Goal: Transaction & Acquisition: Subscribe to service/newsletter

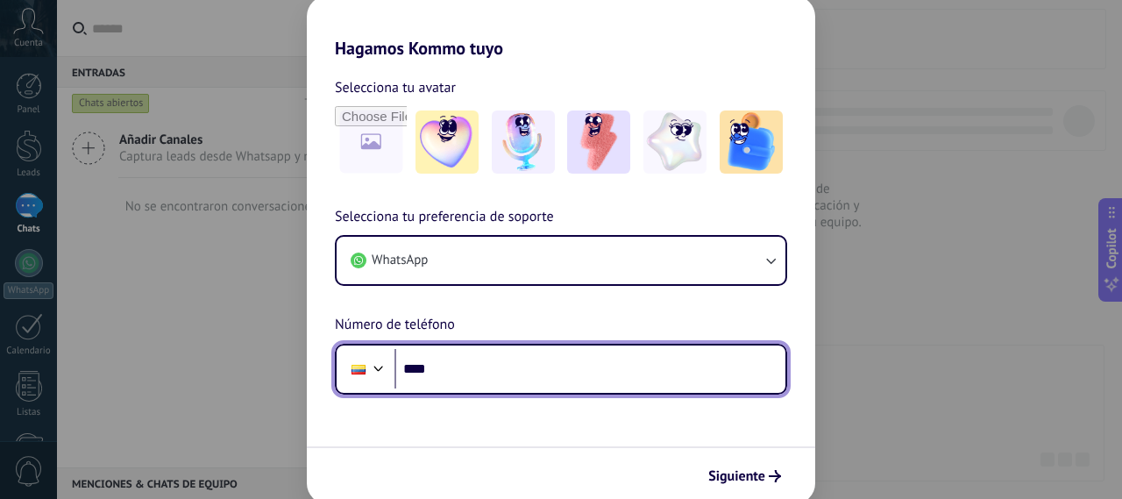
click at [505, 361] on input "****" at bounding box center [590, 369] width 391 height 40
type input "**********"
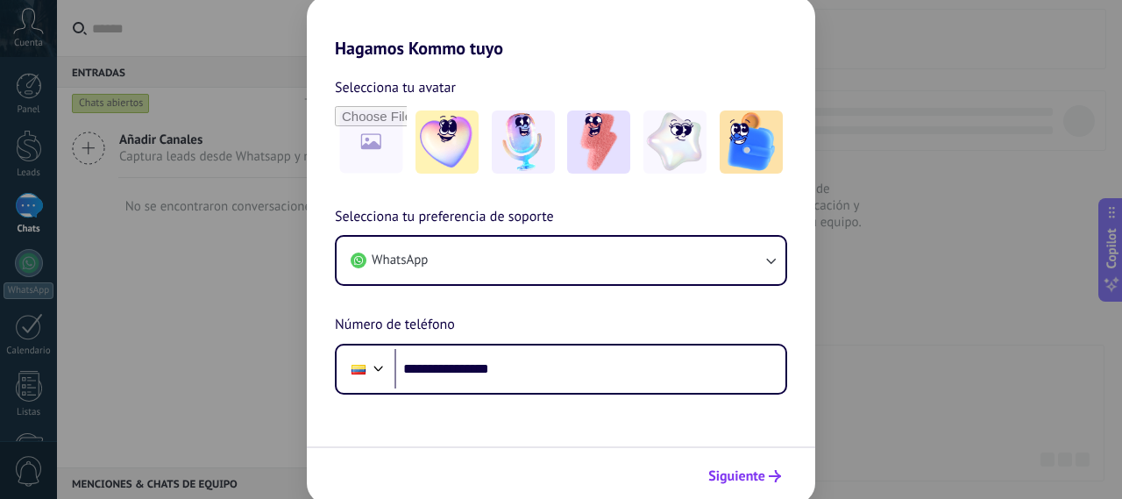
click at [741, 478] on span "Siguiente" at bounding box center [736, 476] width 57 height 12
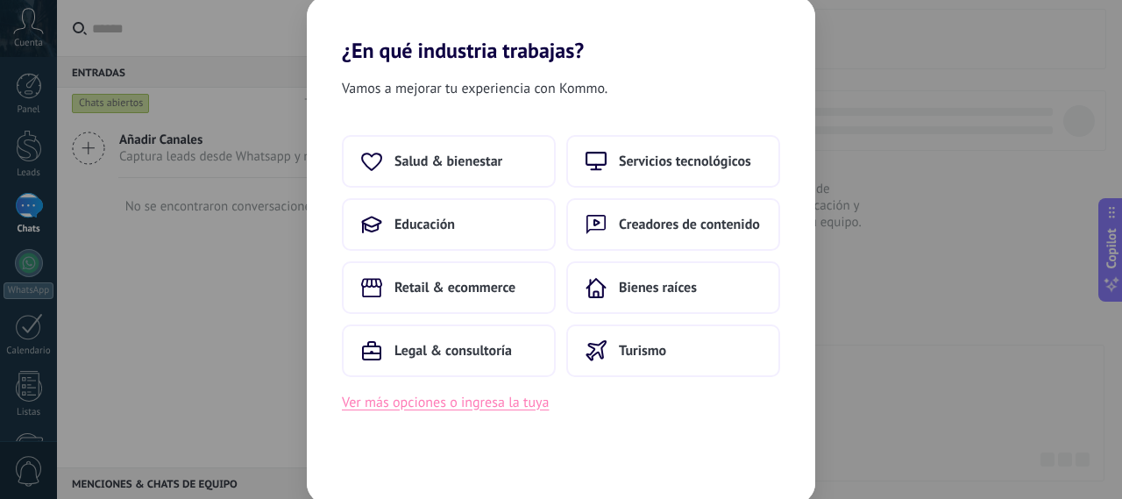
click at [492, 409] on button "Ver más opciones o ingresa la tuya" at bounding box center [445, 402] width 207 height 23
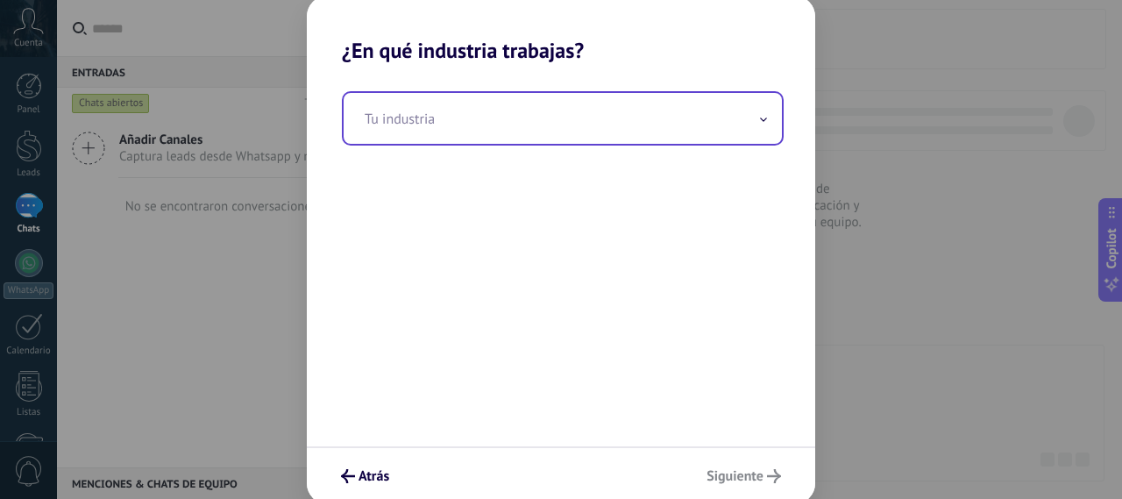
click at [444, 108] on input "text" at bounding box center [563, 118] width 438 height 51
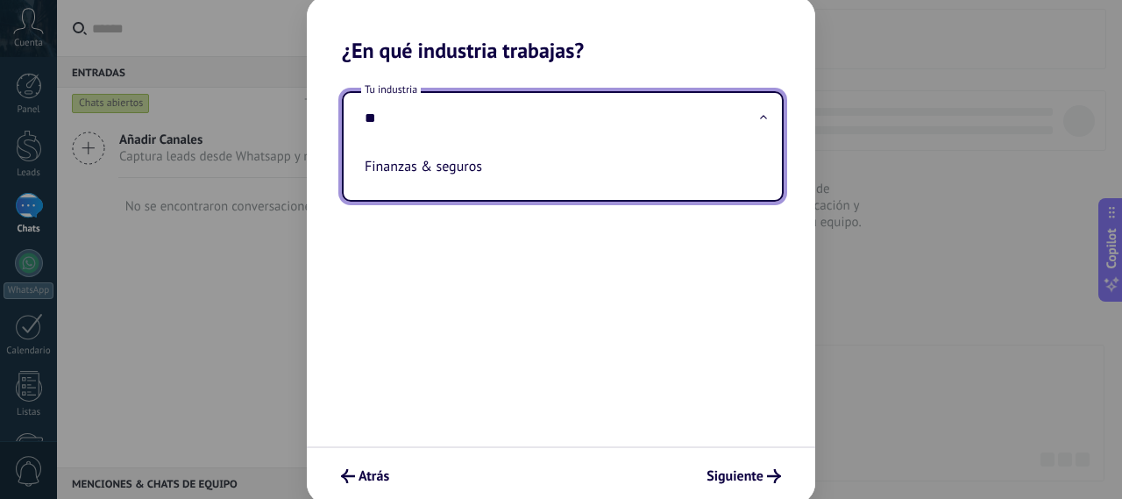
type input "*"
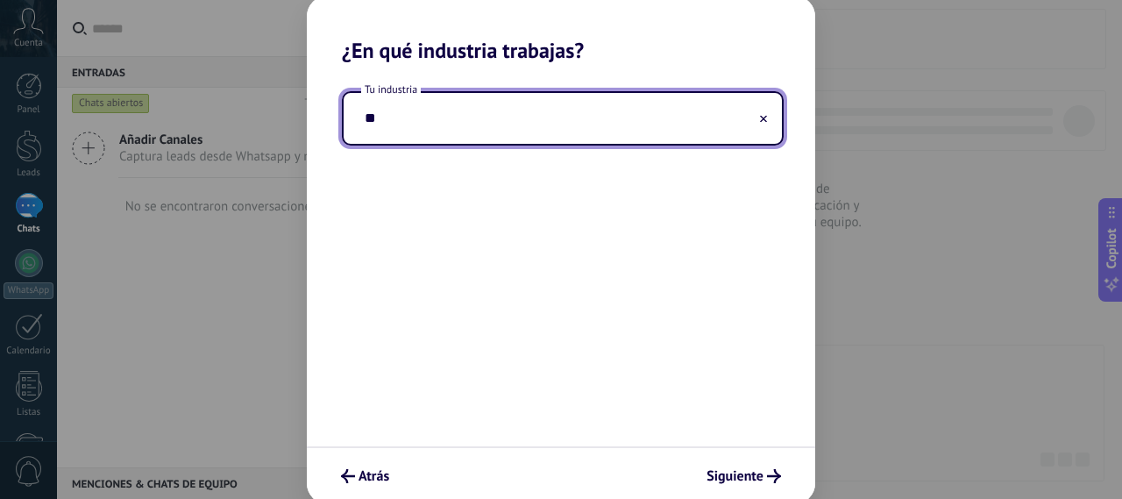
type input "*"
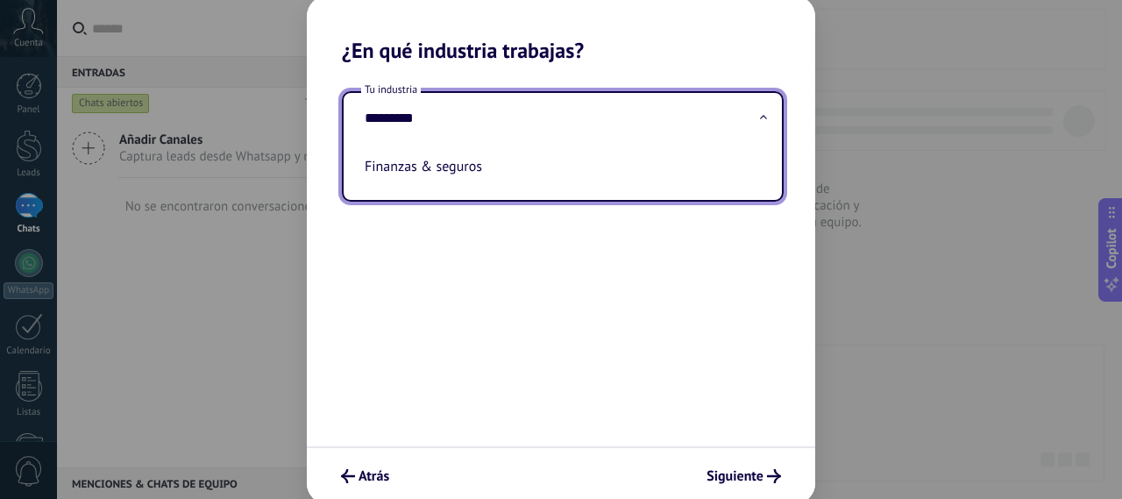
type input "********"
click at [563, 339] on div "Tu industria ******** Finanzas & seguros" at bounding box center [561, 254] width 508 height 383
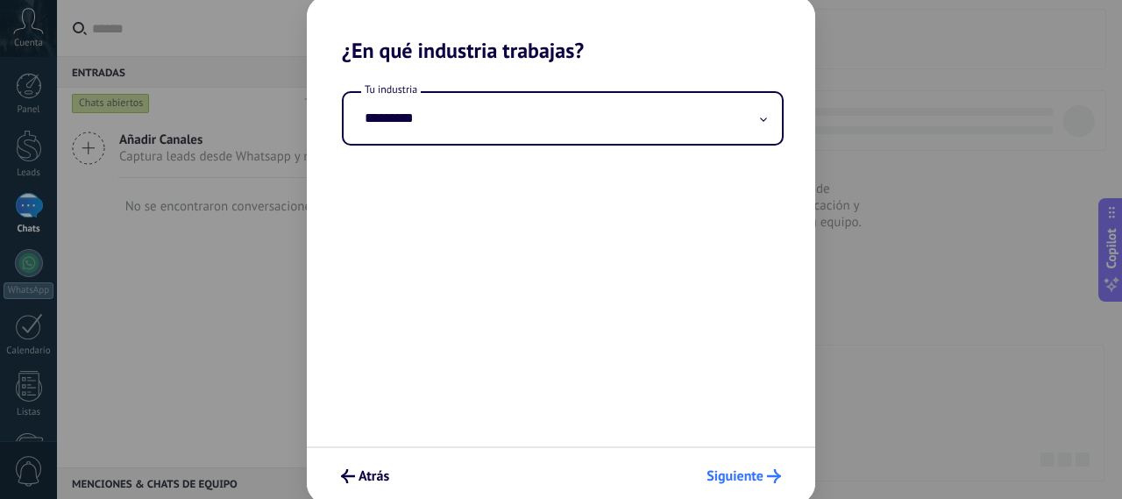
click at [751, 475] on span "Siguiente" at bounding box center [735, 476] width 57 height 12
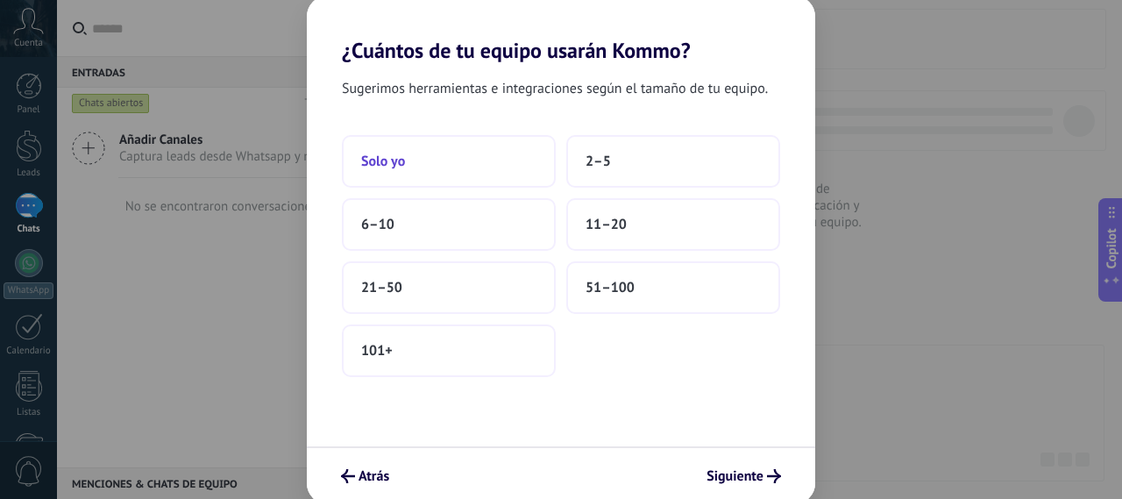
click at [471, 177] on button "Solo yo" at bounding box center [449, 161] width 214 height 53
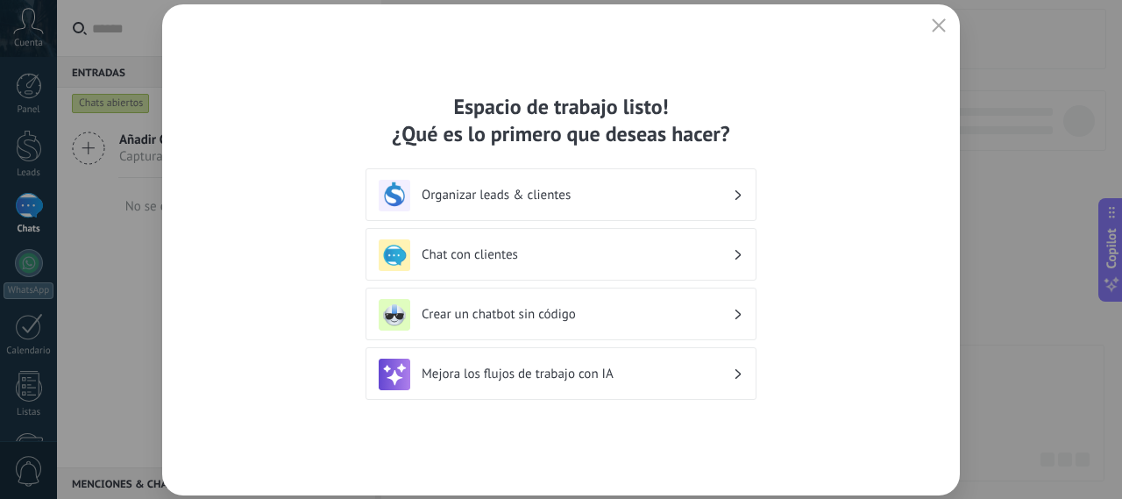
click at [644, 257] on h3 "Chat con clientes" at bounding box center [577, 254] width 311 height 17
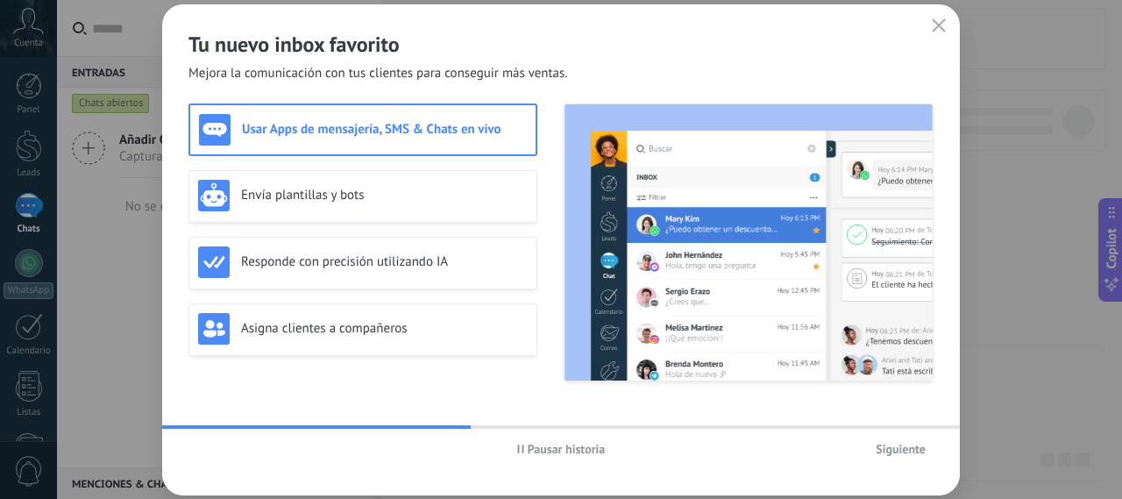
click at [515, 446] on button "Pausar historia" at bounding box center [561, 449] width 104 height 26
click at [325, 210] on div "Envía plantillas y bots" at bounding box center [363, 196] width 330 height 32
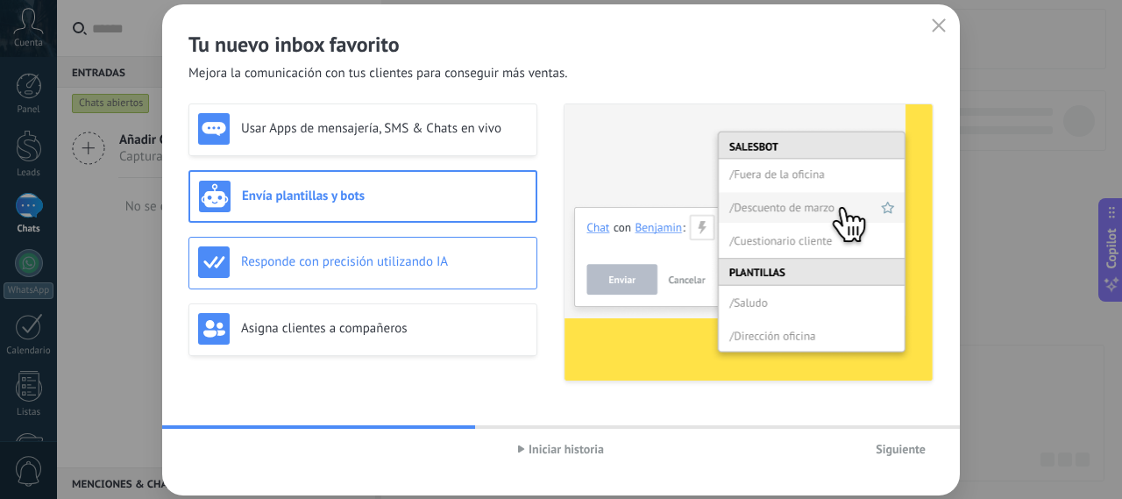
click at [333, 246] on div "Responde con precisión utilizando IA" at bounding box center [363, 262] width 330 height 32
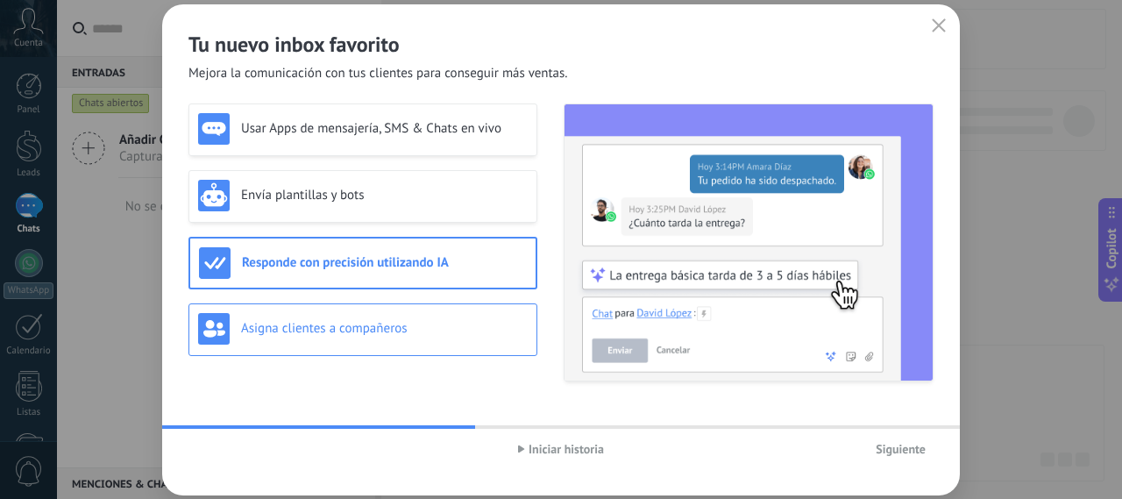
click at [352, 313] on div "Asigna clientes a compañeros" at bounding box center [363, 329] width 330 height 32
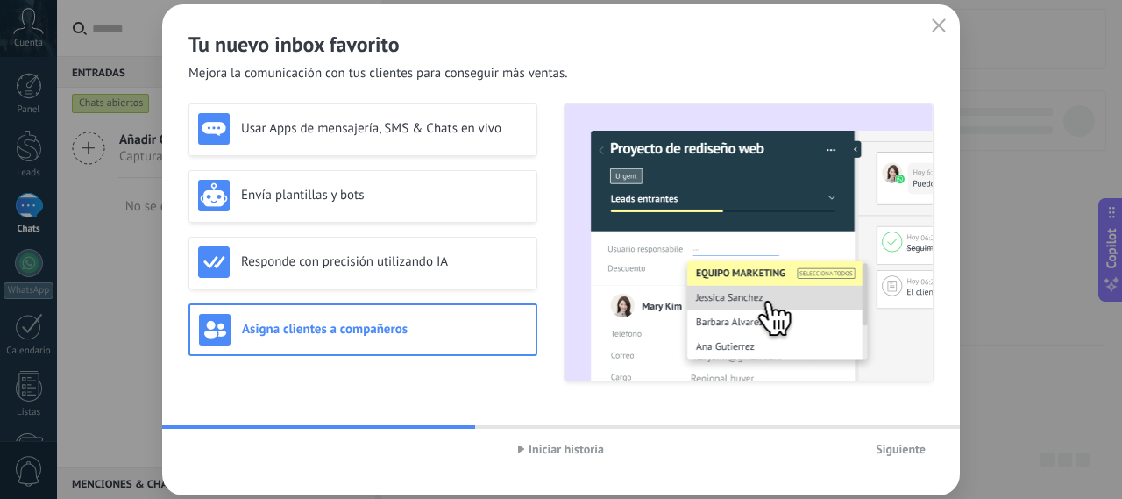
click at [524, 450] on icon "button" at bounding box center [521, 448] width 7 height 9
click at [907, 453] on span "Siguiente" at bounding box center [901, 449] width 50 height 12
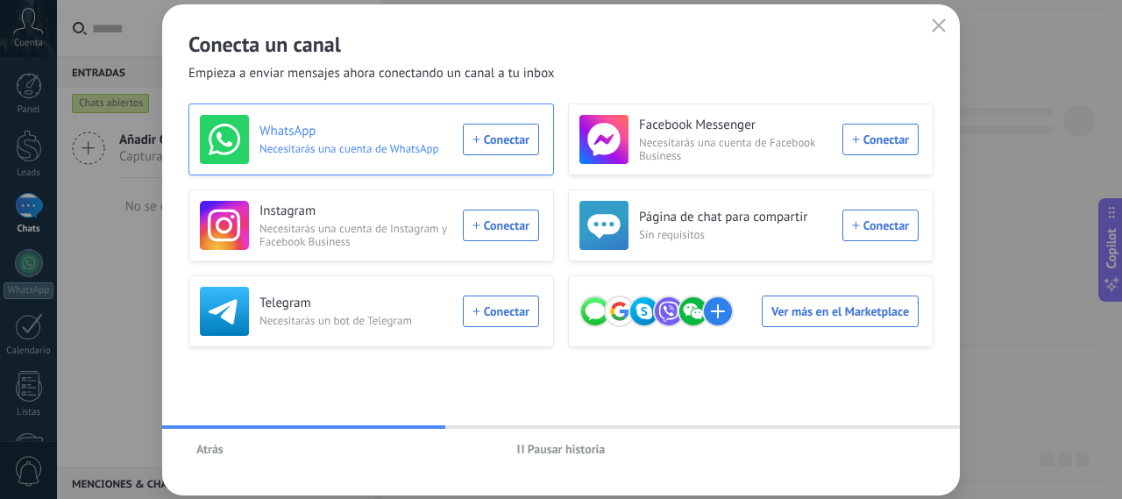
click at [503, 143] on div "WhatsApp Necesitarás una cuenta de WhatsApp Conectar" at bounding box center [369, 139] width 339 height 49
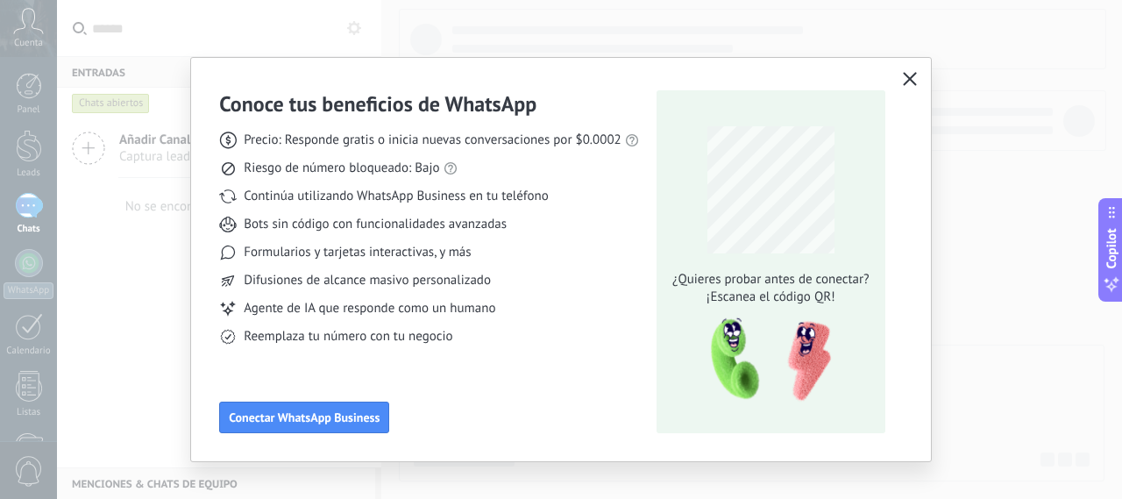
click at [911, 80] on icon "button" at bounding box center [910, 79] width 14 height 14
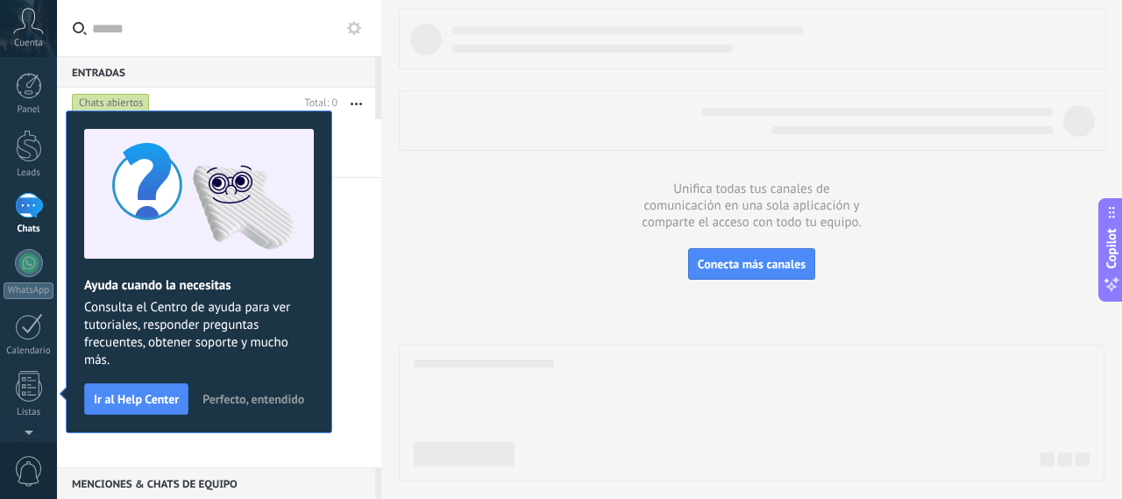
click at [360, 310] on div "Añadir Canales Captura leads desde Whatsapp y más! No se encontraron conversaci…" at bounding box center [219, 293] width 324 height 348
click at [159, 409] on button "Ir al Help Center" at bounding box center [136, 399] width 104 height 32
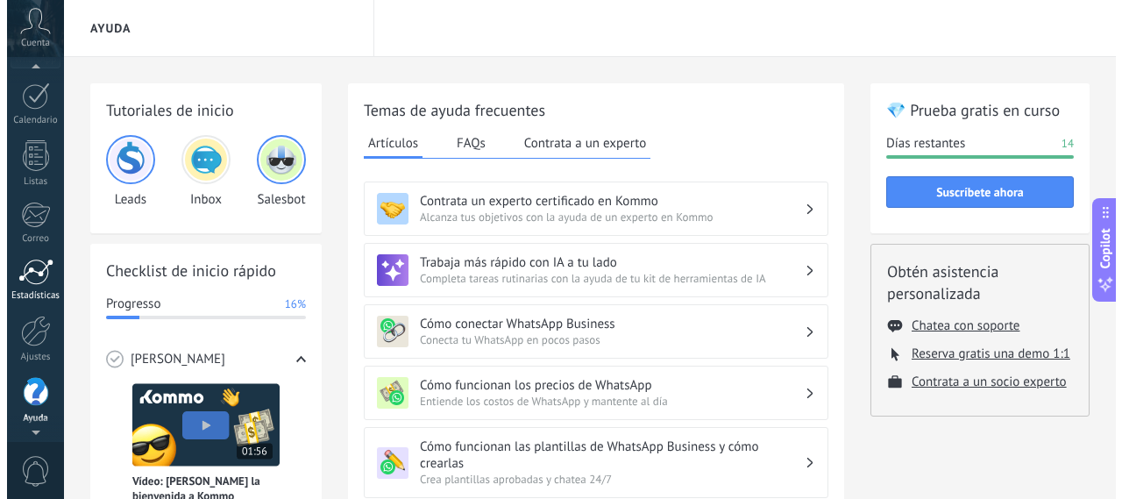
scroll to position [223, 0]
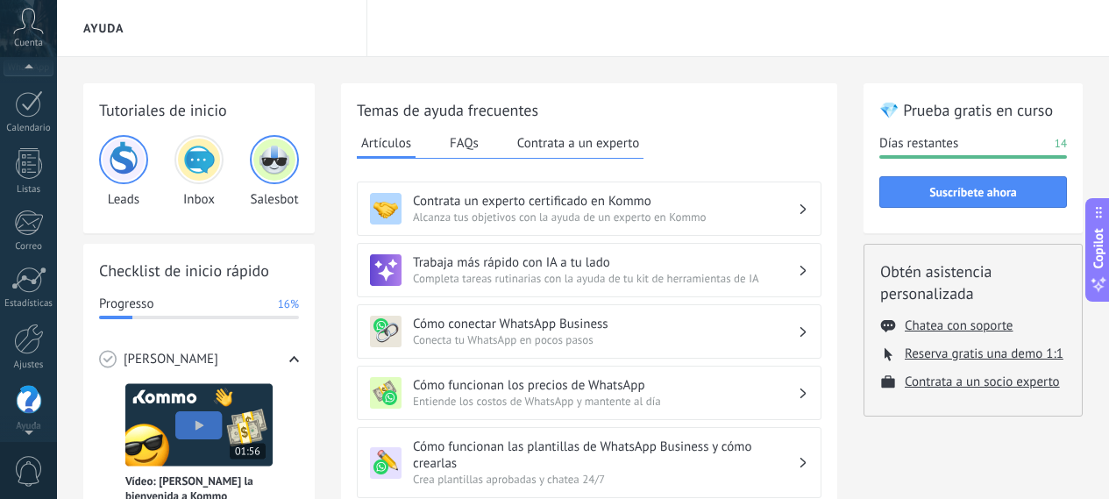
click at [25, 45] on span "Cuenta" at bounding box center [28, 43] width 29 height 11
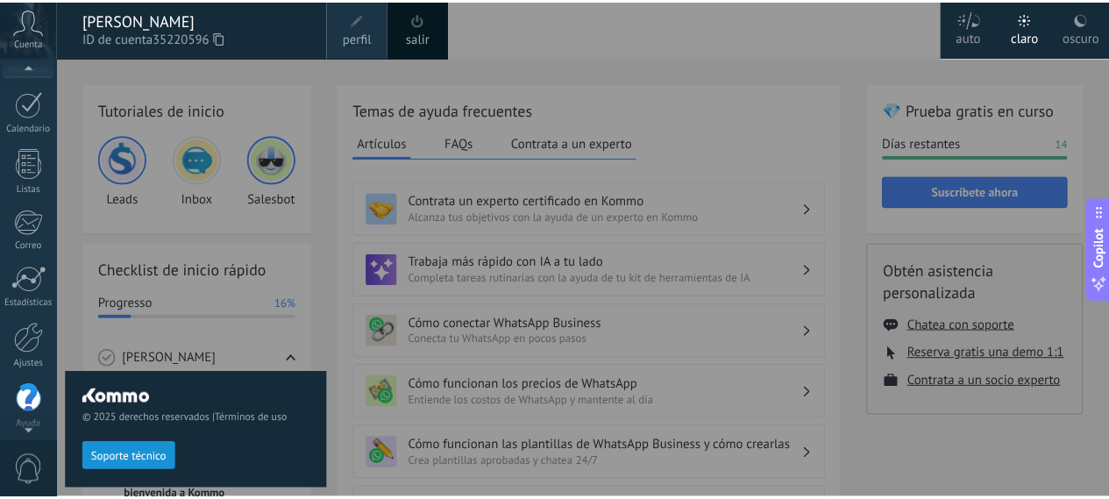
scroll to position [220, 0]
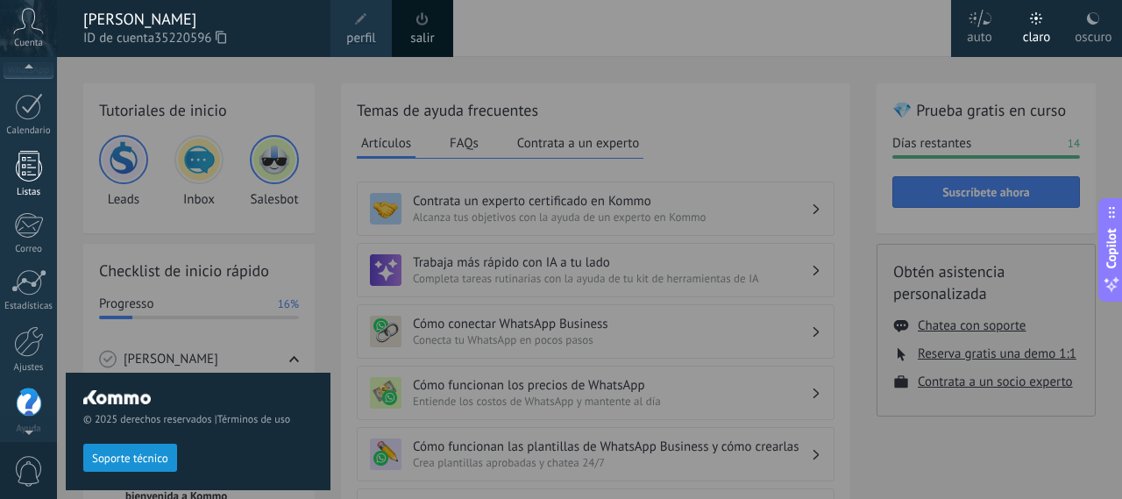
click at [18, 166] on div at bounding box center [29, 166] width 26 height 31
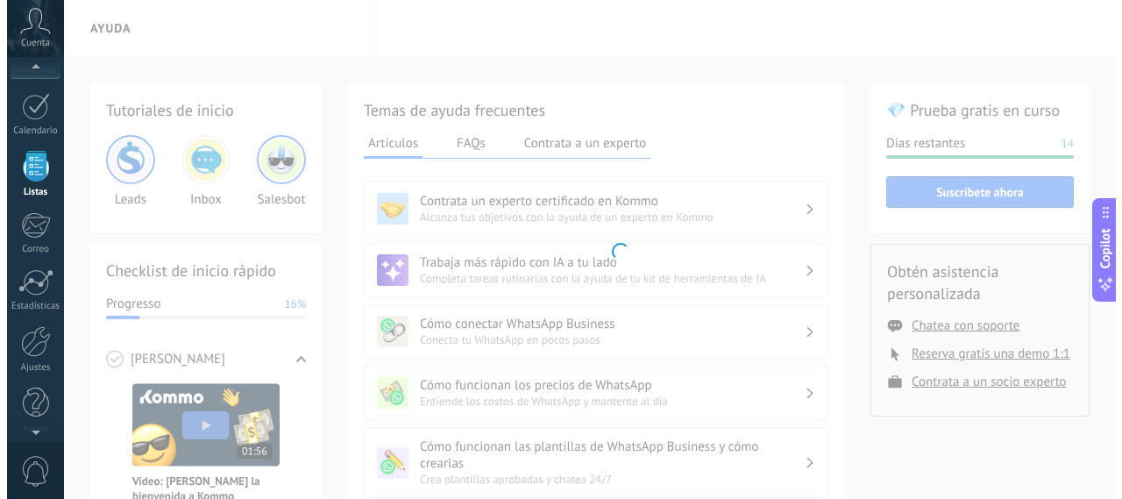
scroll to position [109, 0]
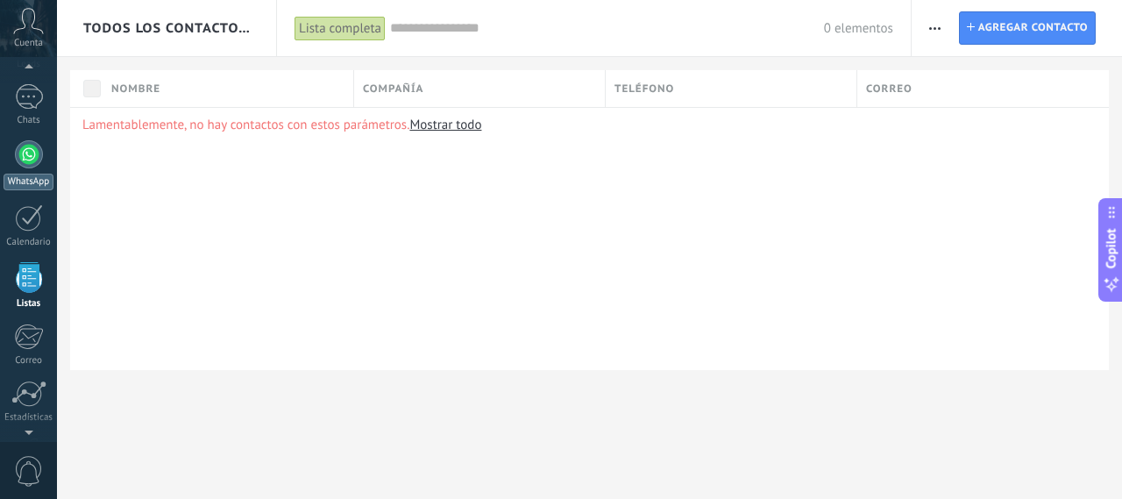
click at [27, 160] on div at bounding box center [29, 154] width 28 height 28
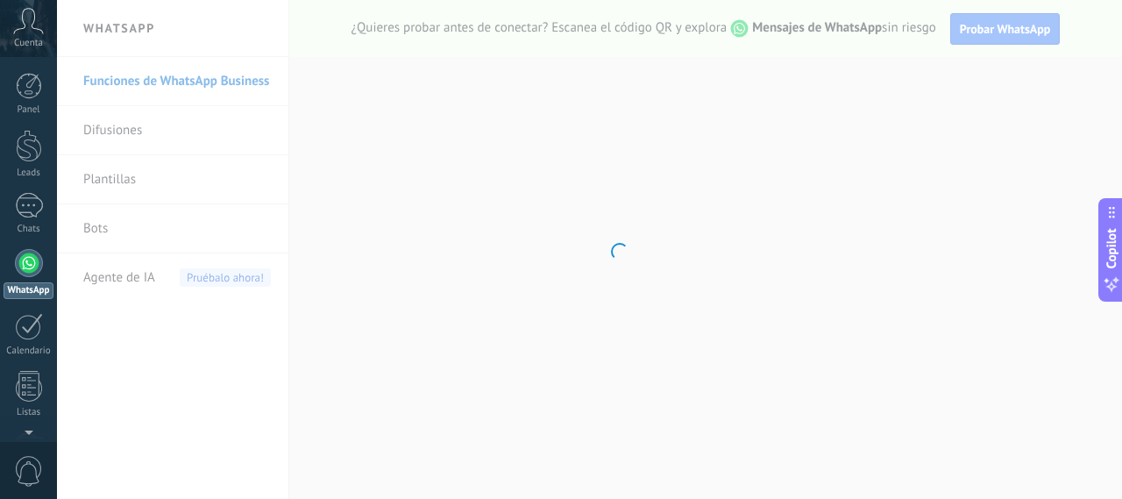
click at [100, 129] on body ".abccls-1,.abccls-2{fill-rule:evenodd}.abccls-2{fill:#fff} .abfcls-1{fill:none}…" at bounding box center [561, 249] width 1122 height 499
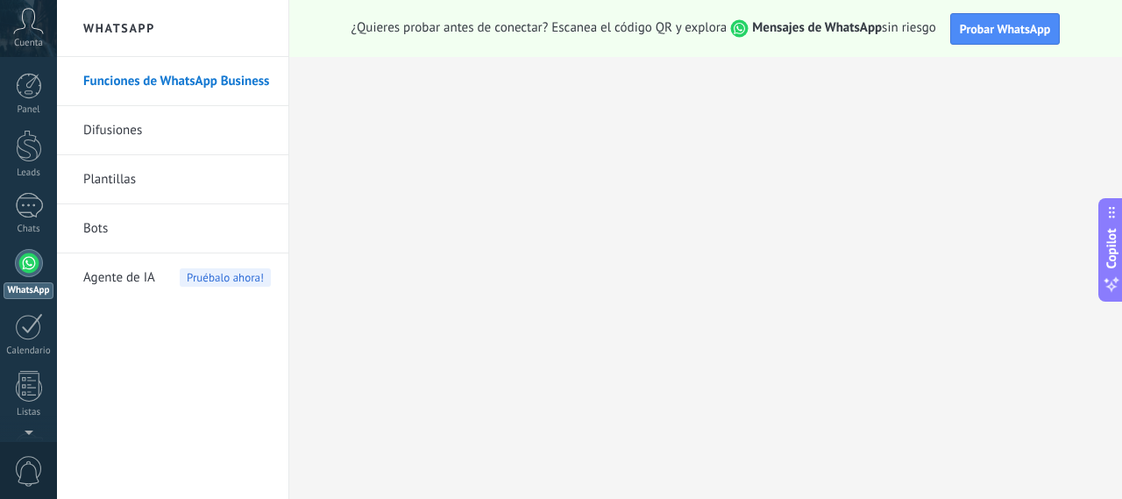
click at [119, 134] on link "Difusiones" at bounding box center [177, 130] width 188 height 49
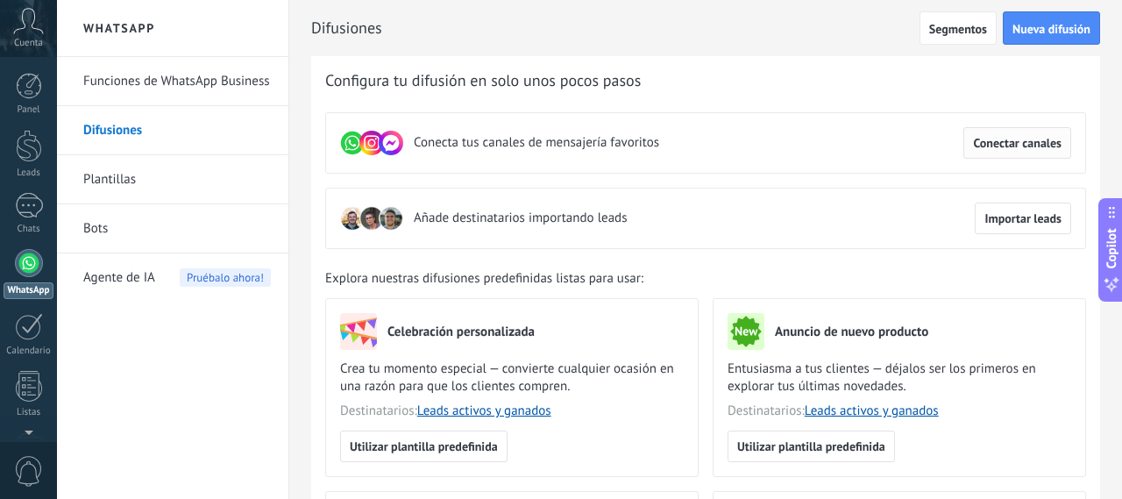
click at [1006, 148] on span "Conectar canales" at bounding box center [1017, 143] width 89 height 12
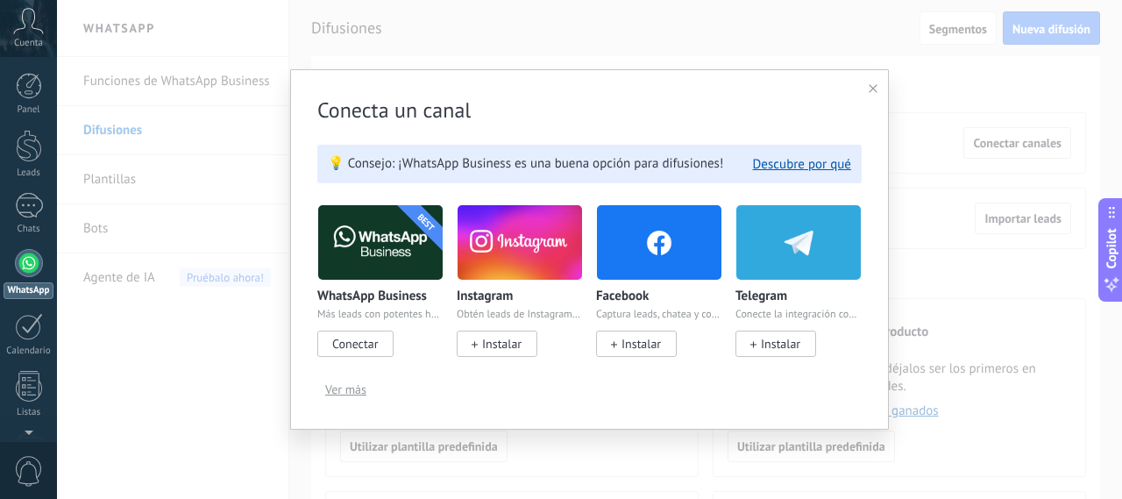
click at [366, 340] on span "Conectar" at bounding box center [355, 344] width 46 height 16
click at [436, 236] on div "BEST" at bounding box center [425, 222] width 105 height 105
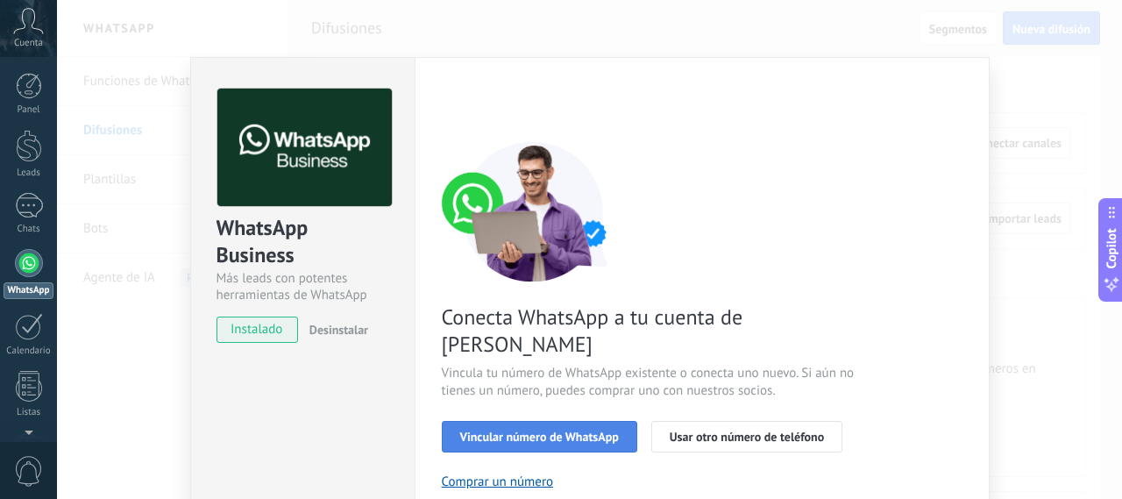
click at [605, 430] on span "Vincular número de WhatsApp" at bounding box center [539, 436] width 159 height 12
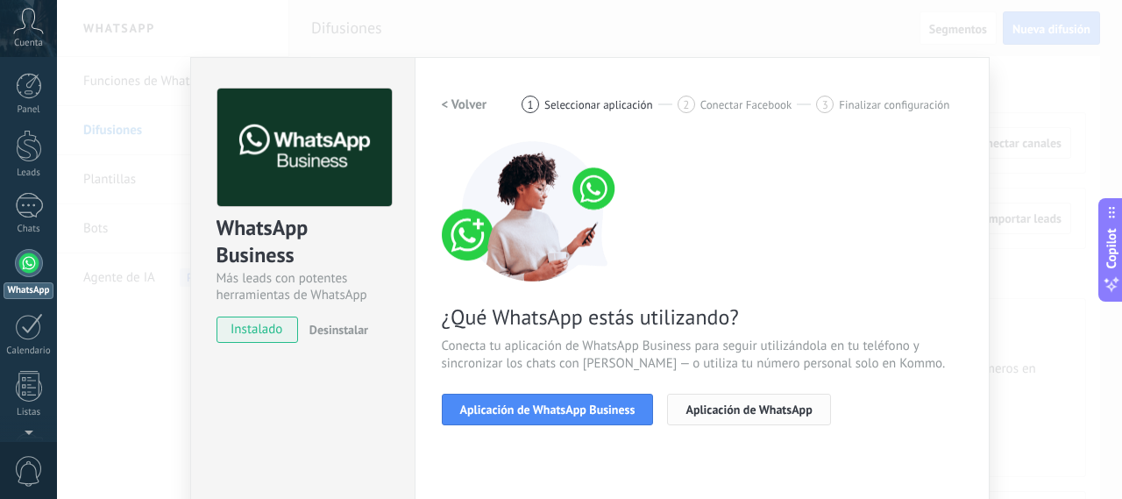
click at [748, 414] on span "Aplicación de WhatsApp" at bounding box center [749, 409] width 126 height 12
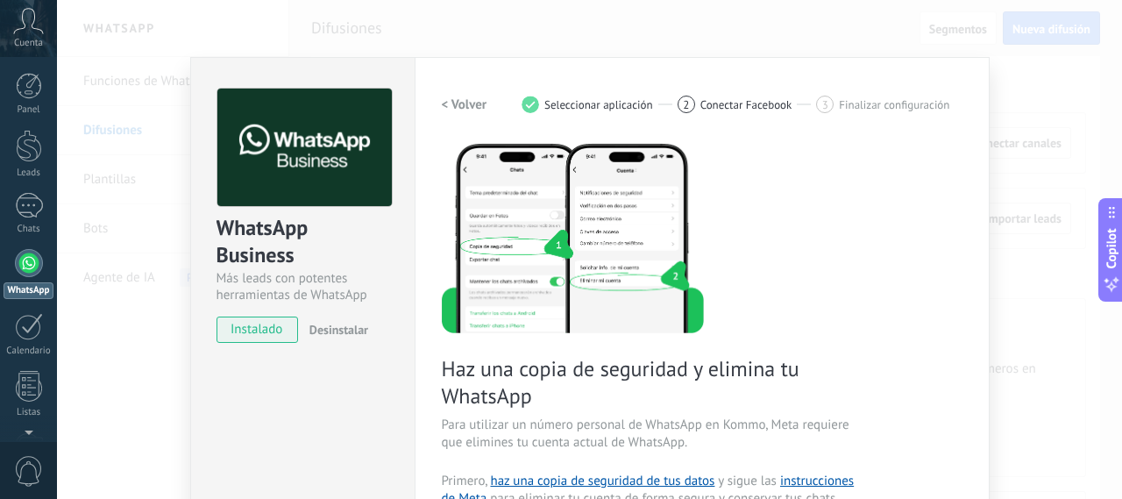
click at [268, 331] on span "instalado" at bounding box center [257, 329] width 80 height 26
click at [463, 97] on h2 "< Volver" at bounding box center [465, 104] width 46 height 17
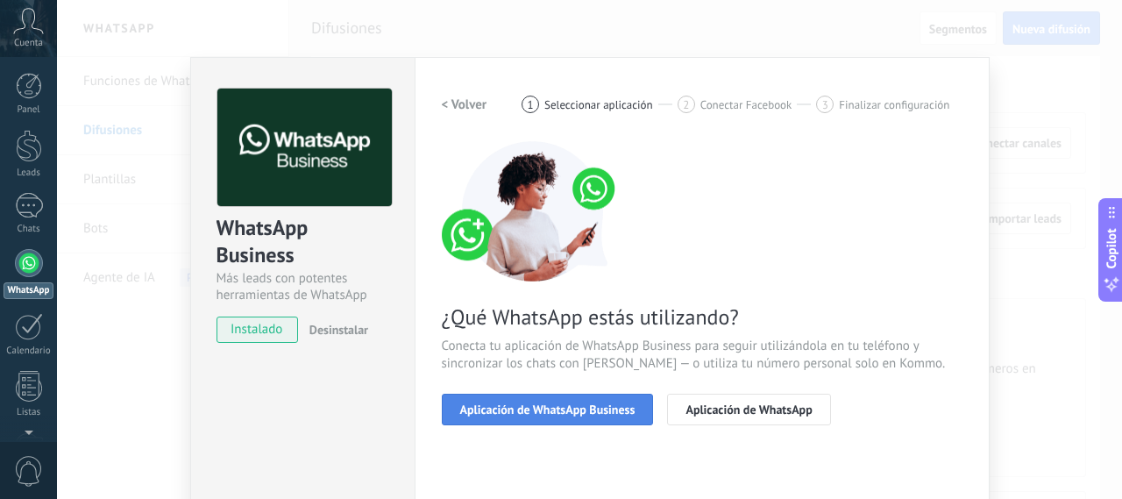
click at [571, 408] on span "Aplicación de WhatsApp Business" at bounding box center [547, 409] width 175 height 12
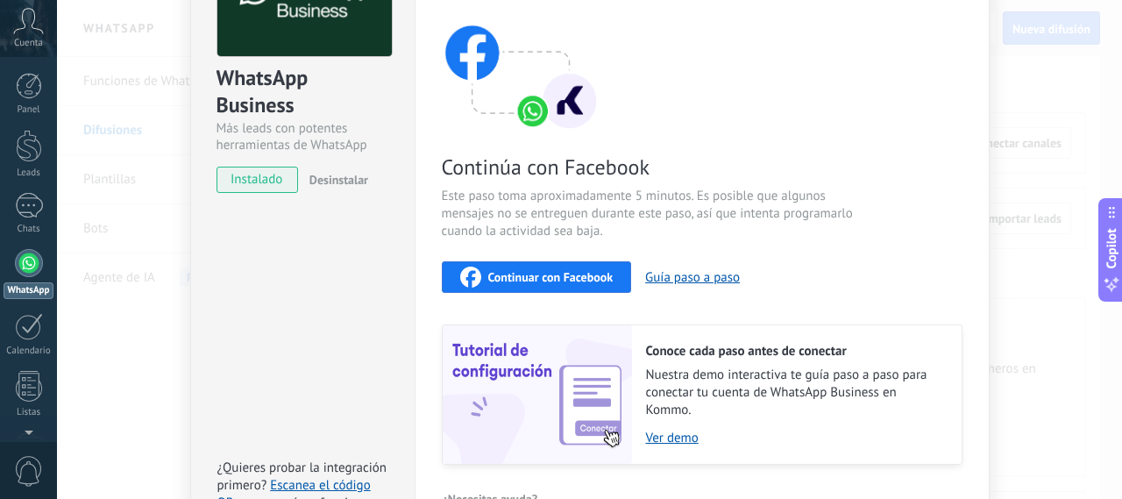
scroll to position [175, 0]
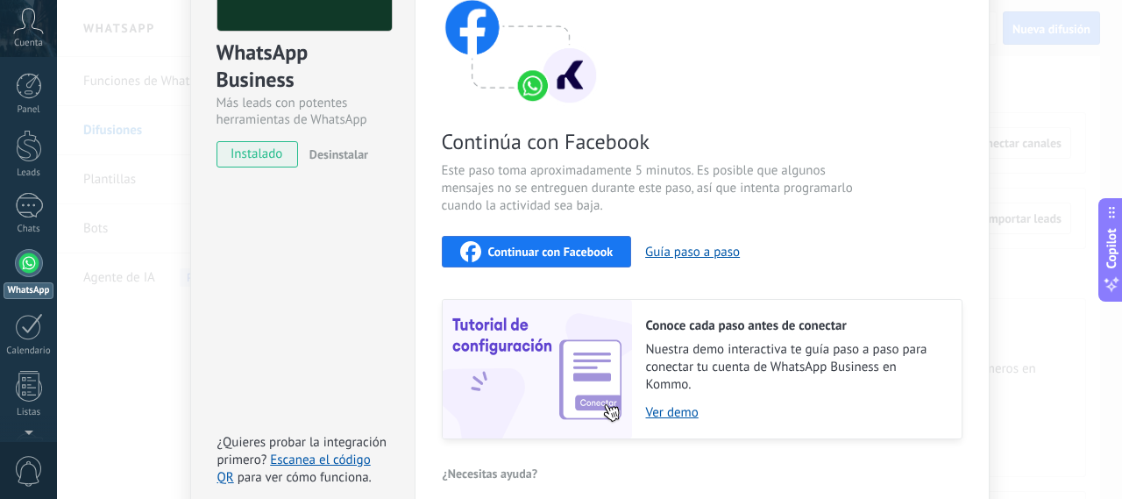
click at [553, 262] on button "Continuar con Facebook" at bounding box center [537, 252] width 190 height 32
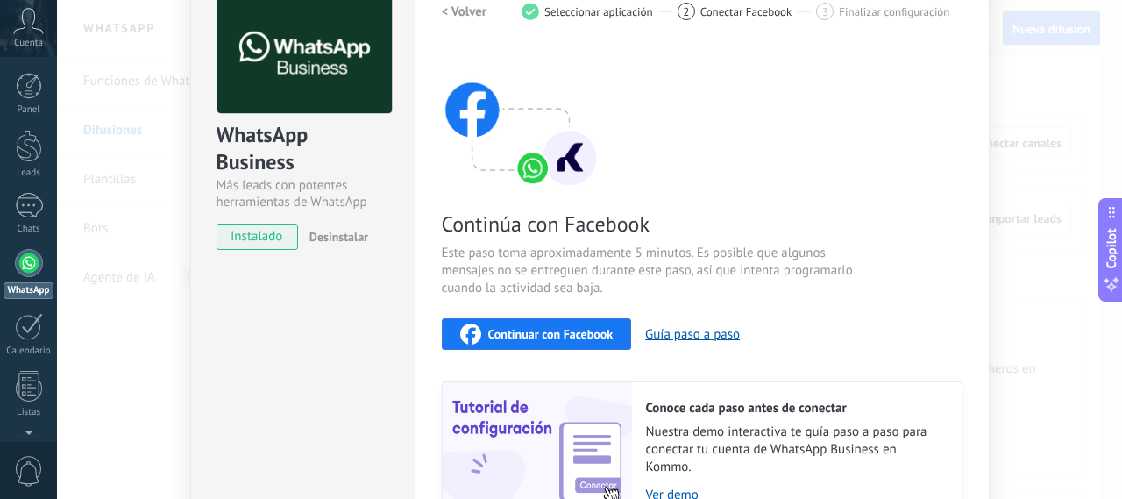
scroll to position [0, 0]
